Goal: Transaction & Acquisition: Purchase product/service

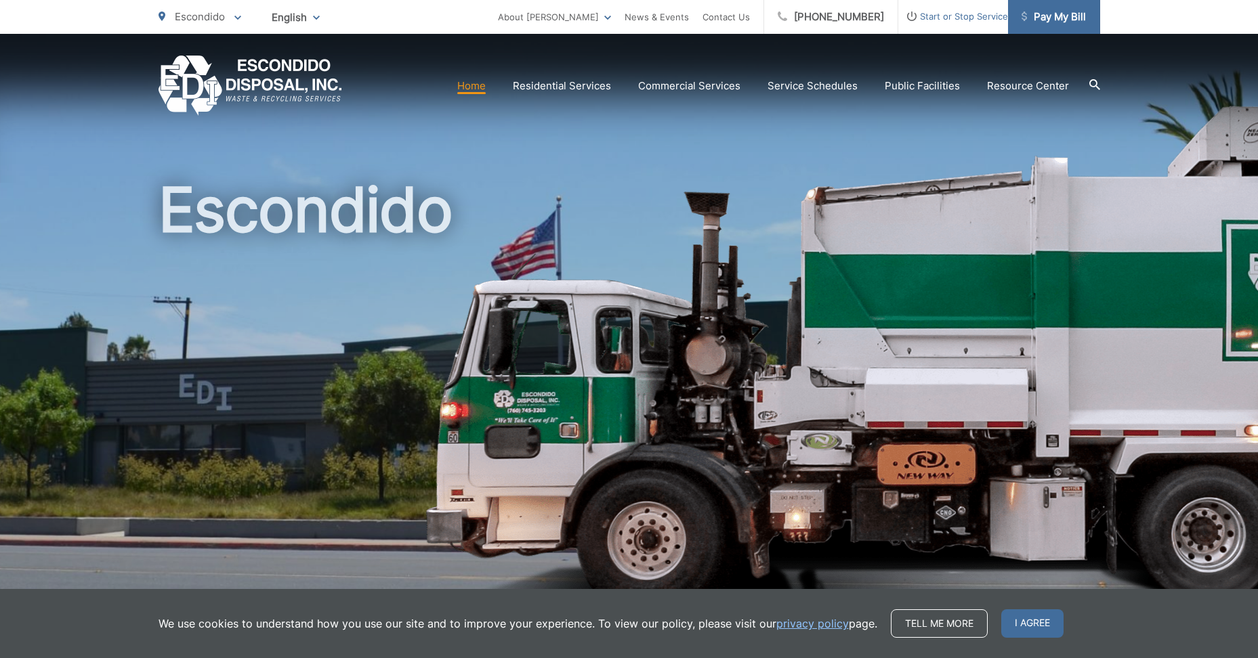
click at [1060, 14] on span "Pay My Bill" at bounding box center [1053, 17] width 64 height 16
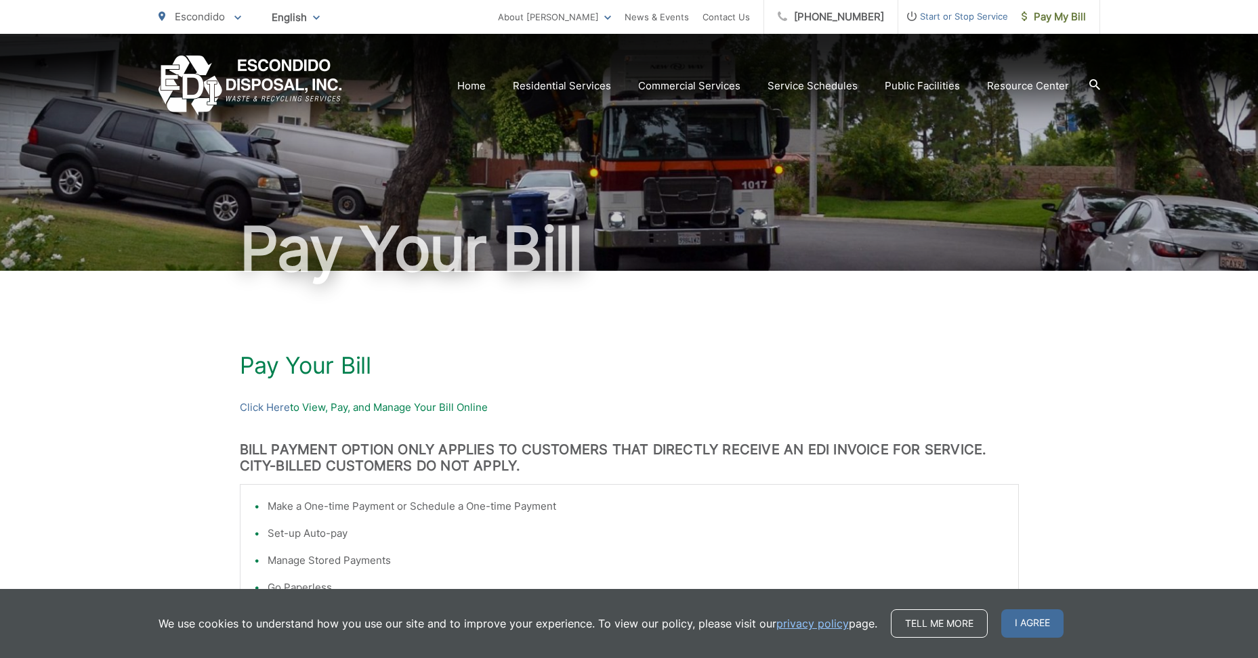
click at [179, 443] on div "Pay Your Bill Click Here to View, Pay, and Manage Your Bill Online BILL PAYMENT…" at bounding box center [629, 604] width 1258 height 666
click at [426, 409] on p "Click Here to View, Pay, and Manage Your Bill Online" at bounding box center [629, 408] width 779 height 16
click at [1043, 627] on span "I agree" at bounding box center [1032, 624] width 62 height 28
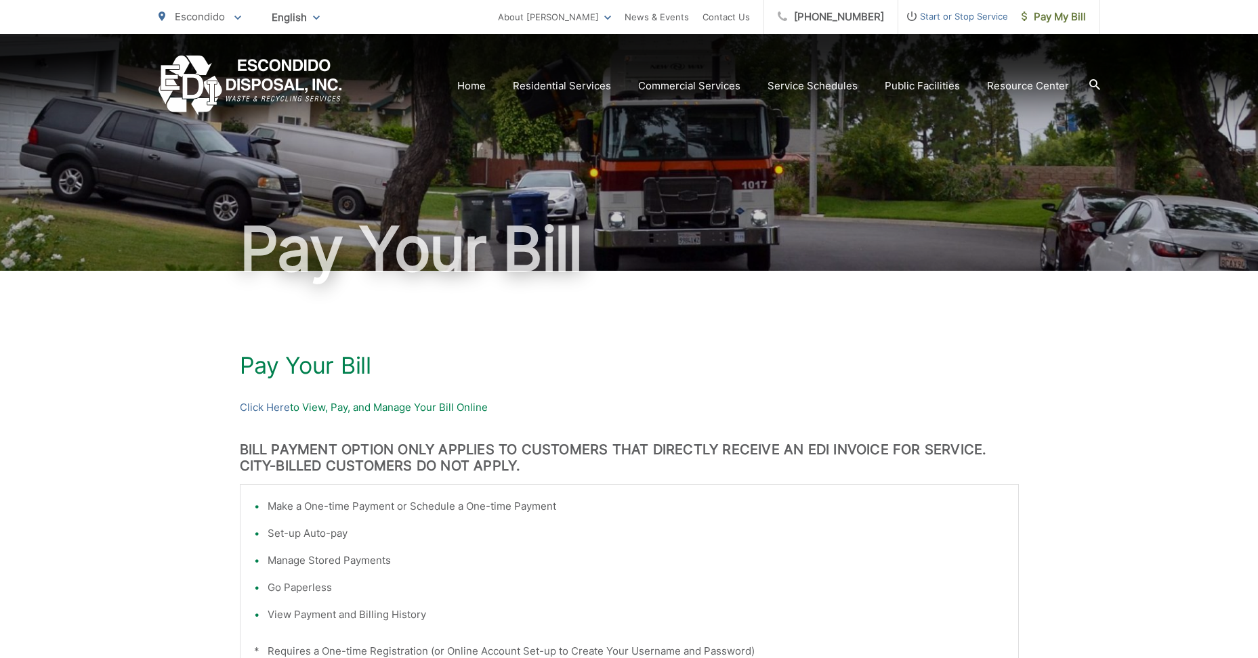
click at [419, 405] on p "Click Here to View, Pay, and Manage Your Bill Online" at bounding box center [629, 408] width 779 height 16
click at [308, 410] on p "Click Here to View, Pay, and Manage Your Bill Online" at bounding box center [629, 408] width 779 height 16
click at [270, 410] on link "Click Here" at bounding box center [265, 408] width 50 height 16
